Goal: Task Accomplishment & Management: Manage account settings

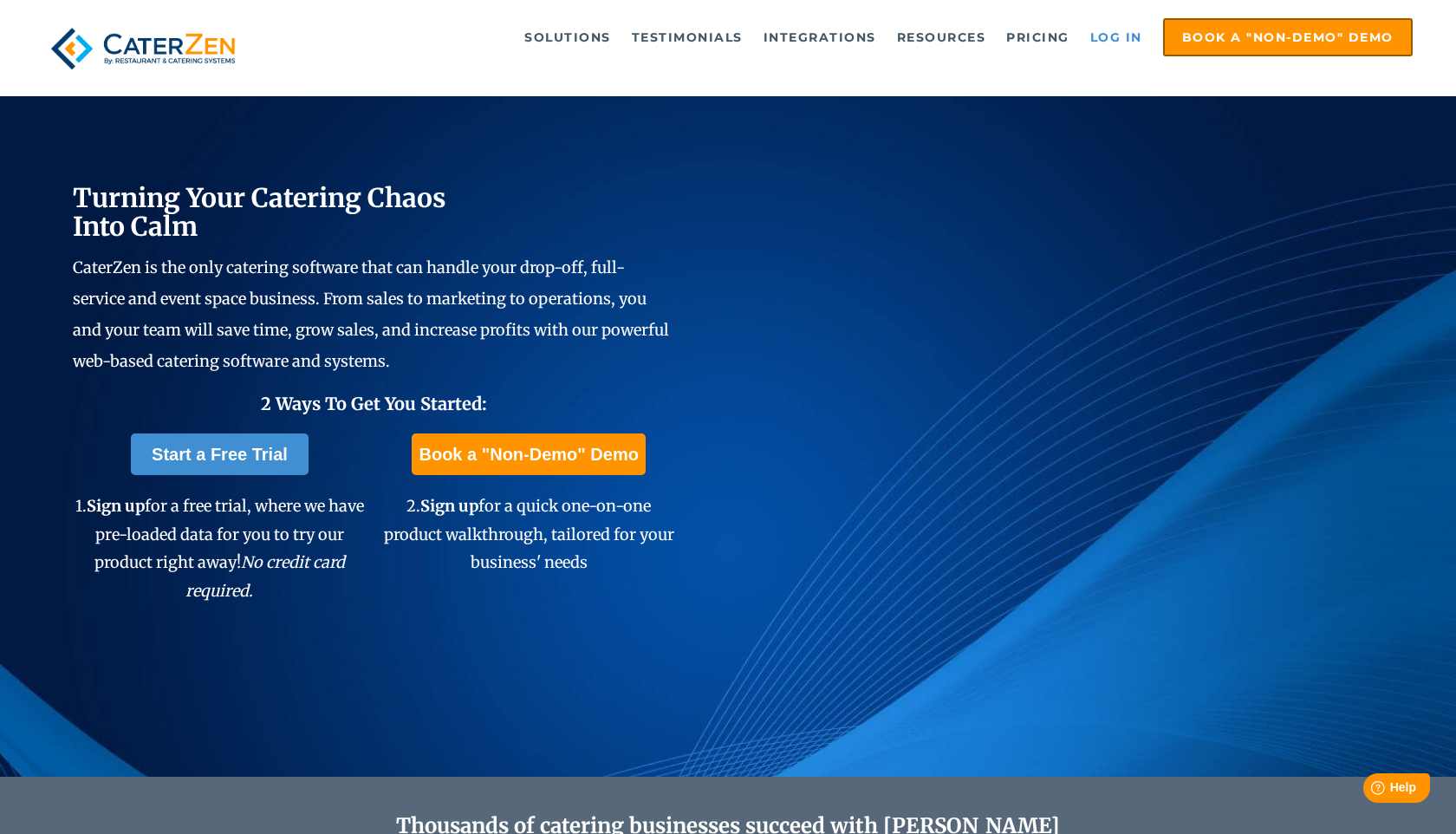
click at [1123, 39] on link "Log in" at bounding box center [1116, 38] width 69 height 35
click at [1124, 36] on link "Log in" at bounding box center [1116, 38] width 69 height 35
click at [1093, 34] on link "Log in" at bounding box center [1116, 38] width 69 height 35
